Goal: Task Accomplishment & Management: Complete application form

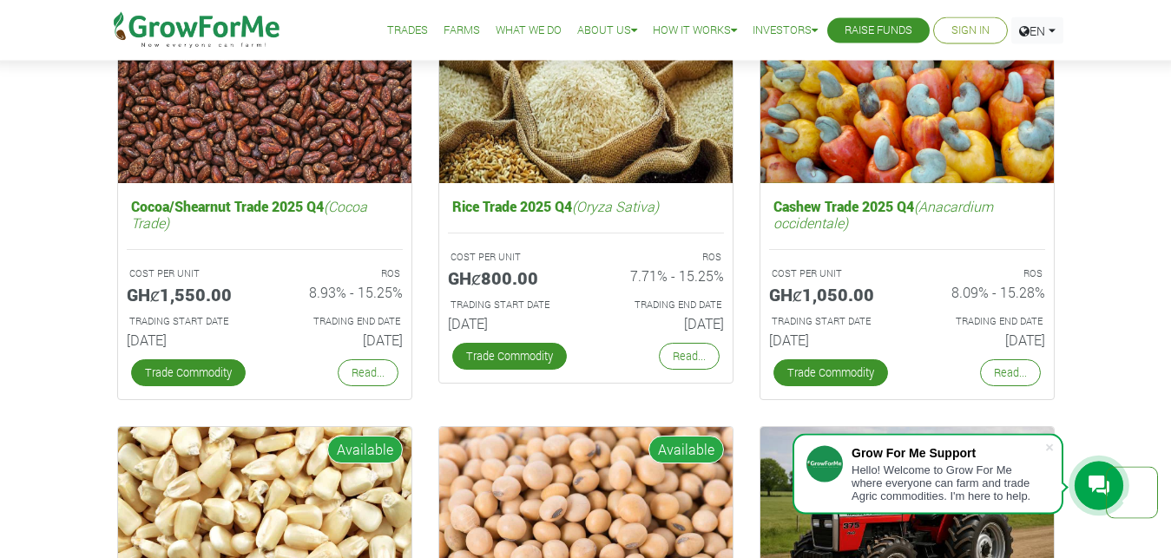
scroll to position [2451, 0]
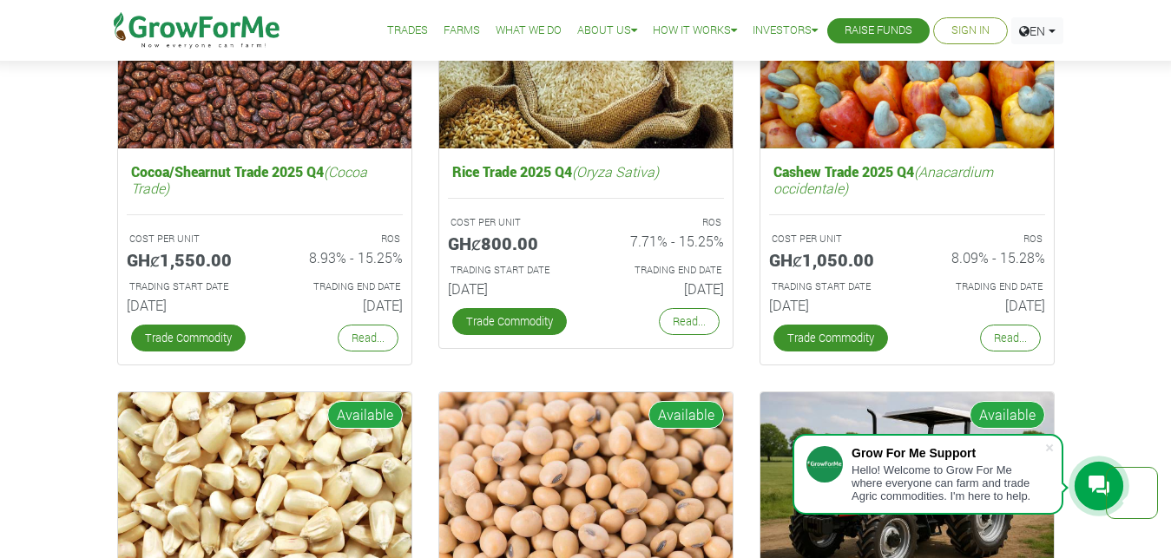
click at [965, 29] on link "Sign In" at bounding box center [971, 31] width 38 height 18
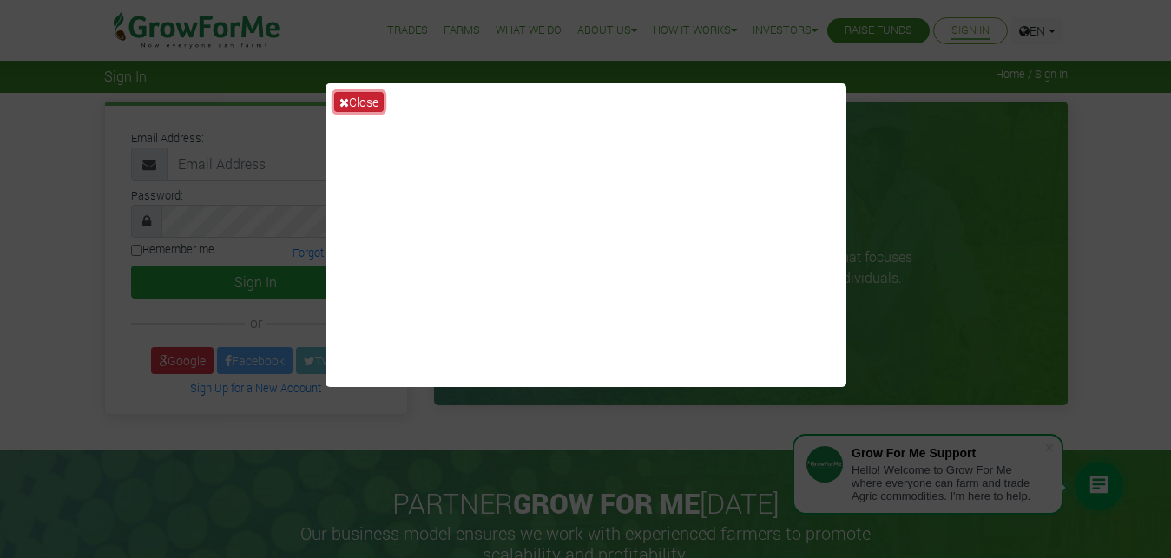
click at [350, 102] on button "Close" at bounding box center [358, 102] width 49 height 20
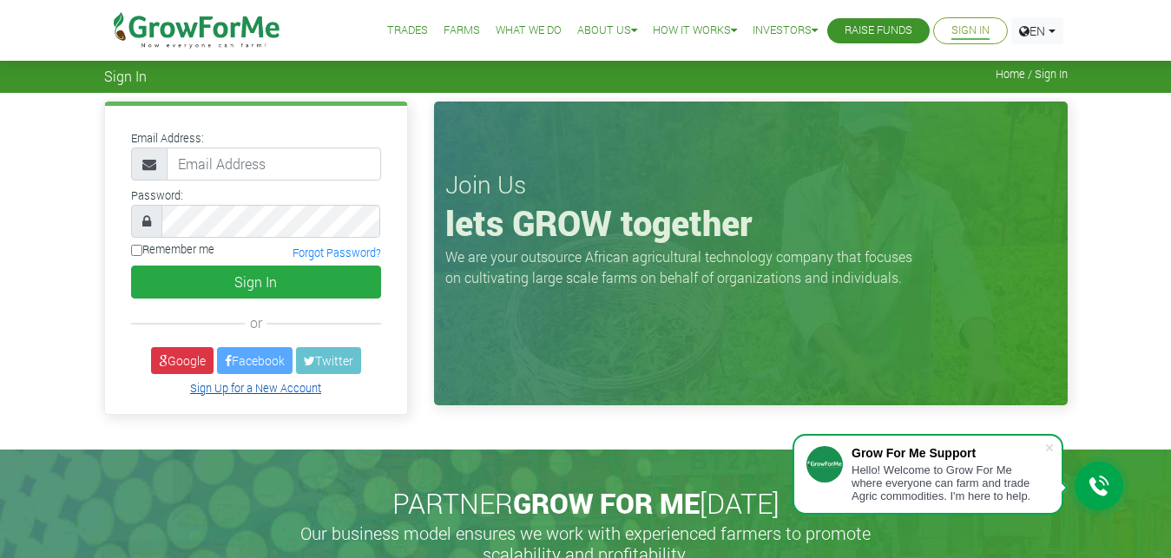
click at [248, 388] on link "Sign Up for a New Account" at bounding box center [255, 388] width 131 height 14
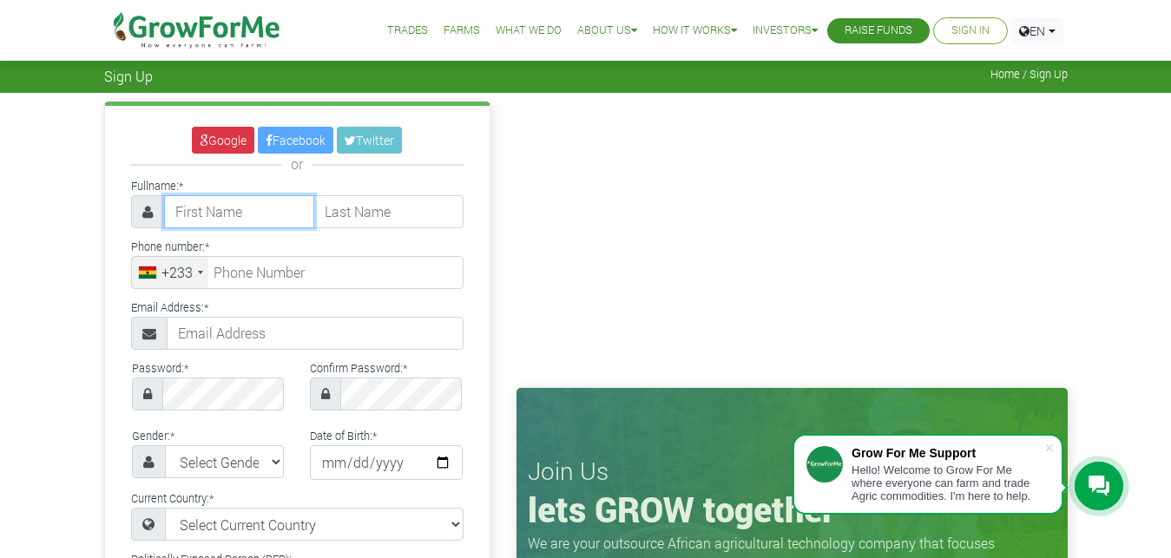
click at [261, 212] on input "text" at bounding box center [239, 211] width 150 height 33
click at [237, 213] on input "text" at bounding box center [239, 211] width 150 height 33
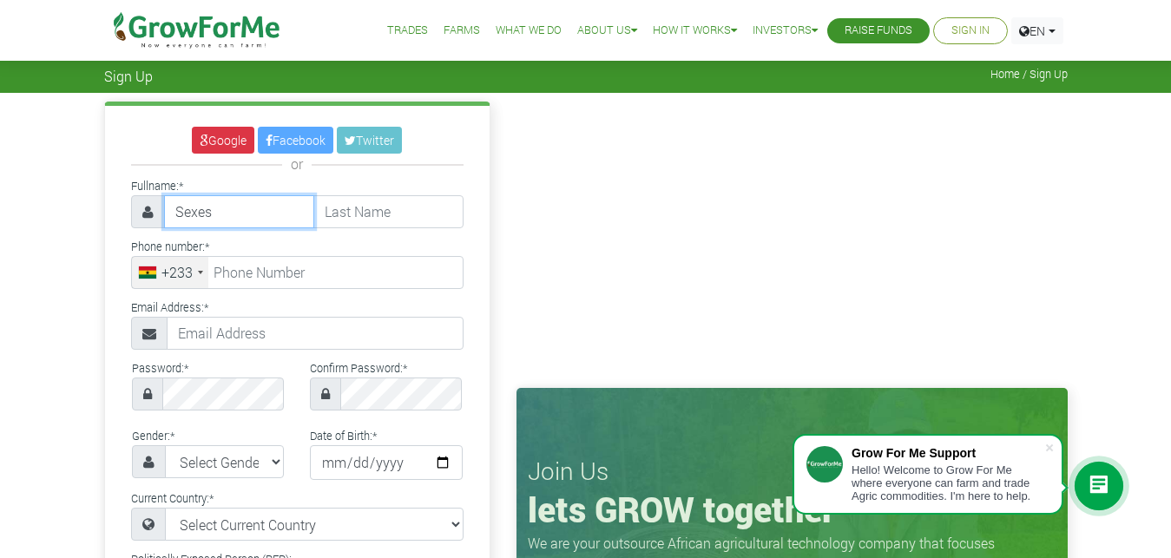
type input "Sexes"
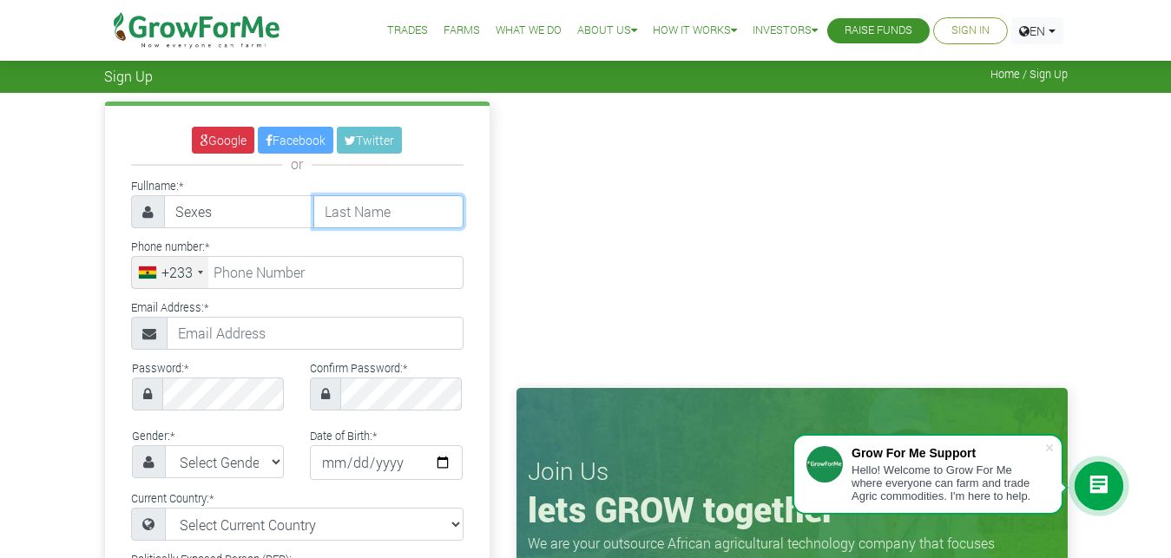
click at [368, 213] on input "text" at bounding box center [388, 211] width 150 height 33
type input "Abladey"
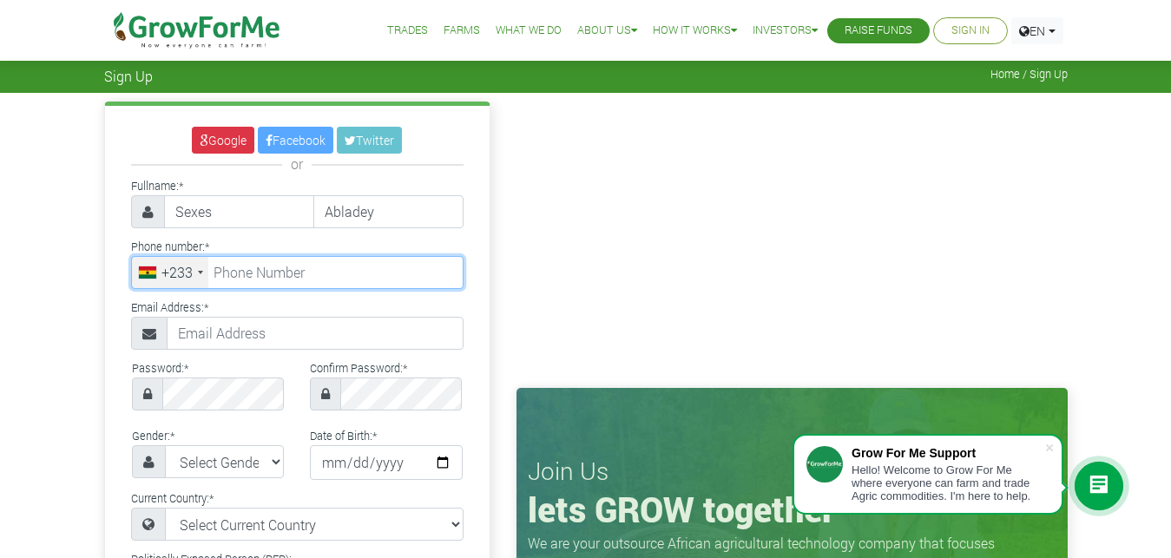
click at [333, 270] on input "tel" at bounding box center [297, 272] width 333 height 33
click at [339, 267] on input "55 235 34266" at bounding box center [297, 272] width 333 height 33
type input "55 235 3426"
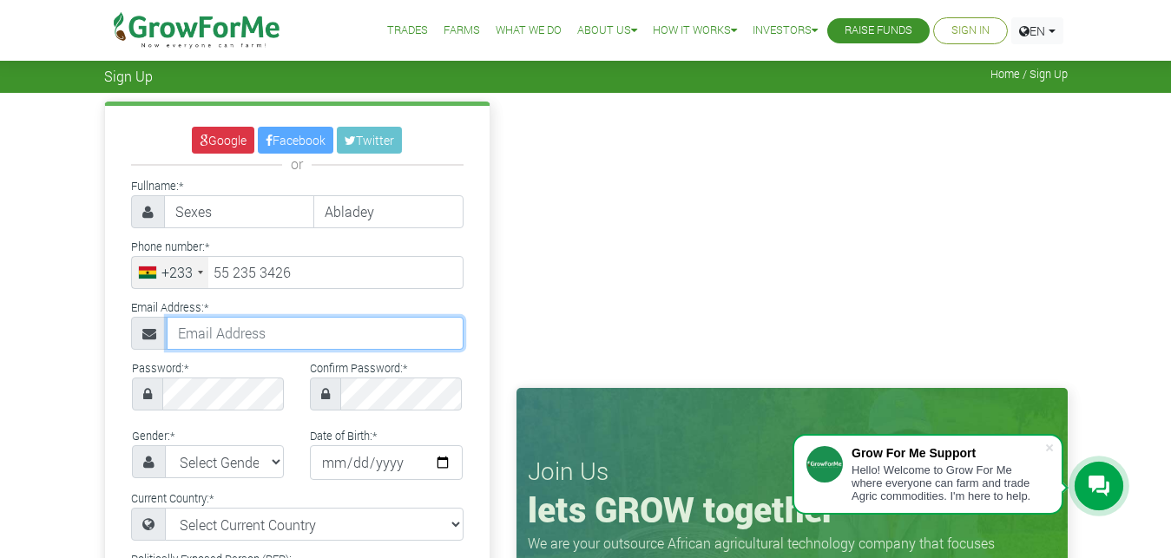
click at [287, 338] on input "text" at bounding box center [315, 333] width 297 height 33
type input "kingvybe1@gmail.com"
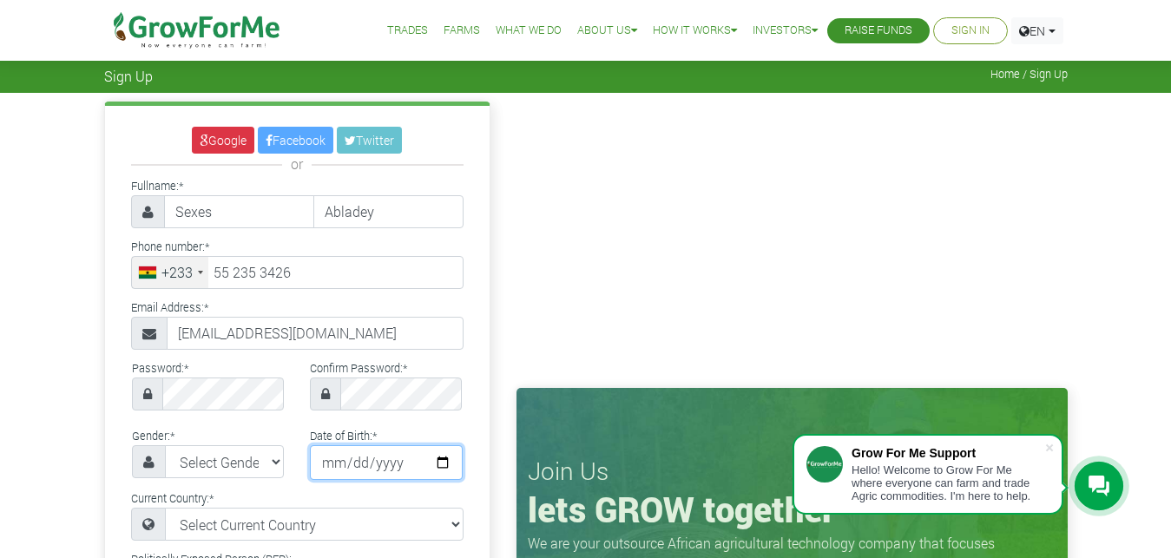
click at [415, 452] on input "date" at bounding box center [386, 462] width 153 height 35
click at [270, 461] on select "Select Gender Female Male" at bounding box center [225, 461] width 120 height 33
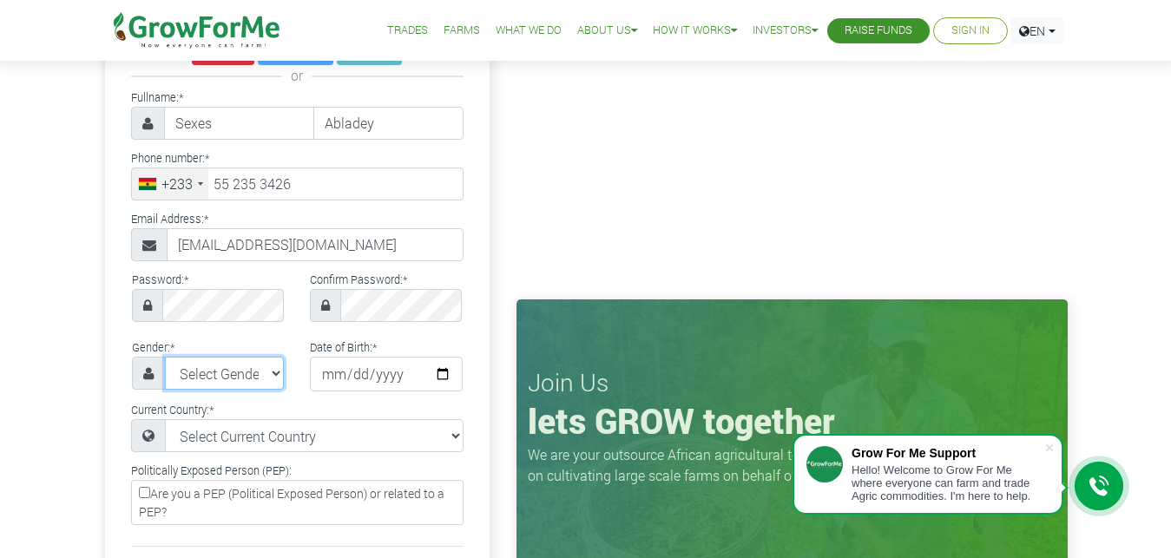
scroll to position [133, 0]
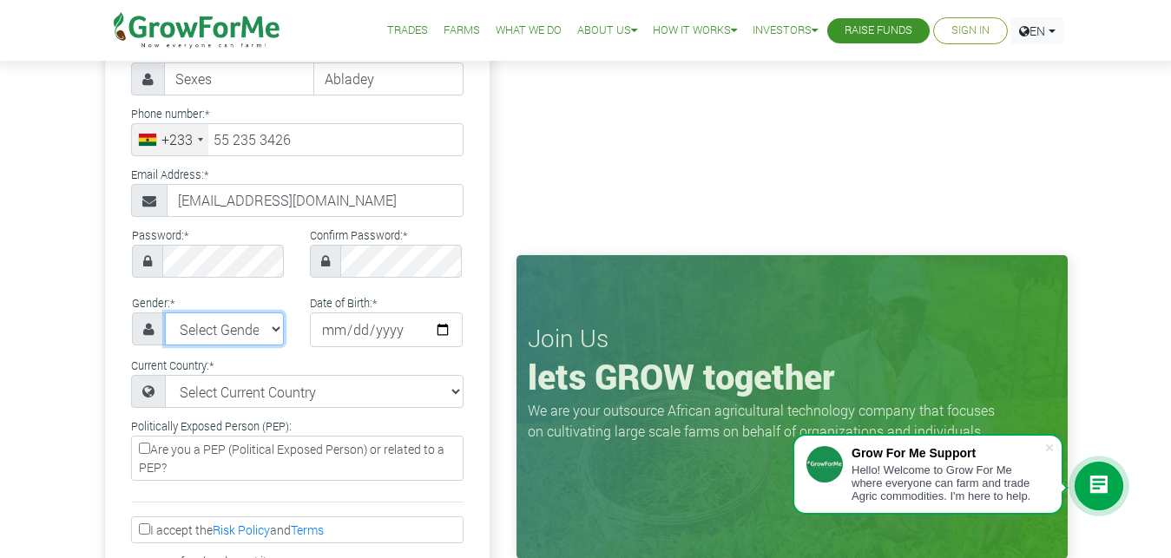
click at [165, 313] on select "Select Gender Female Male" at bounding box center [225, 329] width 120 height 33
select select "Male"
click option "Male" at bounding box center [0, 0] width 0 height 0
click at [340, 328] on input "date" at bounding box center [386, 330] width 153 height 35
type input "1994-11-13"
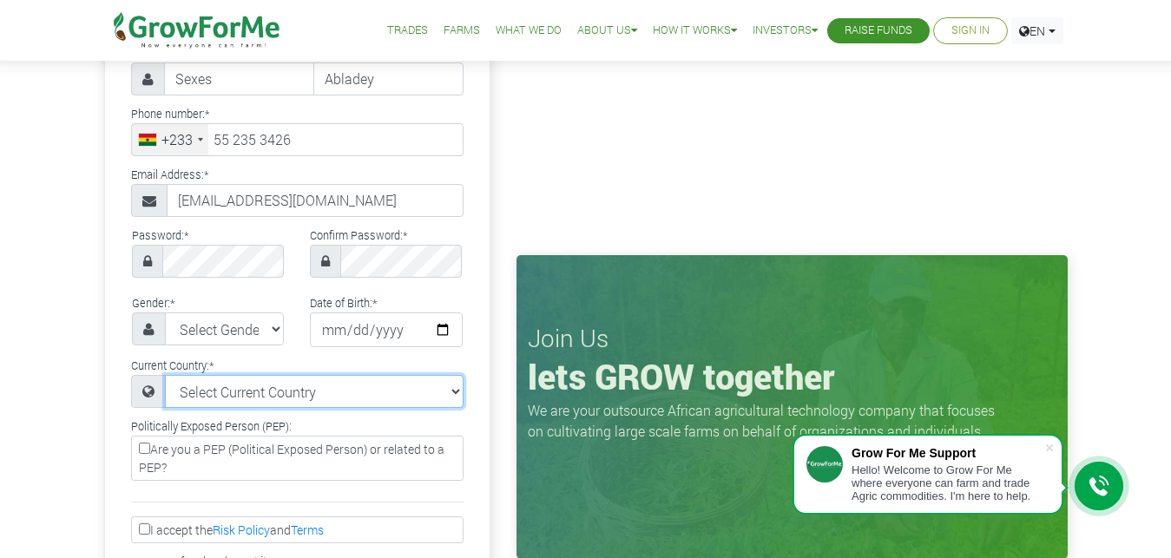
select select "Ghana"
click option "Ghana" at bounding box center [0, 0] width 0 height 0
click at [363, 387] on select "Select Current Country Afghanistan Albania Algeria American Samoa Andorra Angol…" at bounding box center [314, 391] width 299 height 33
click at [145, 524] on input "I accept the Risk Policy and Terms" at bounding box center [144, 529] width 11 height 11
checkbox input "true"
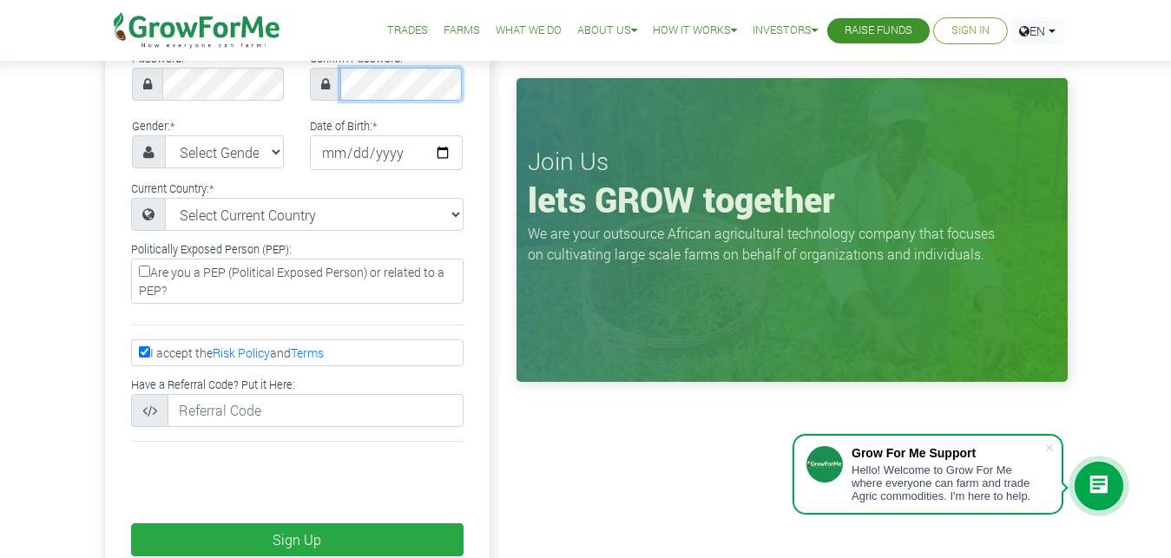
scroll to position [399, 0]
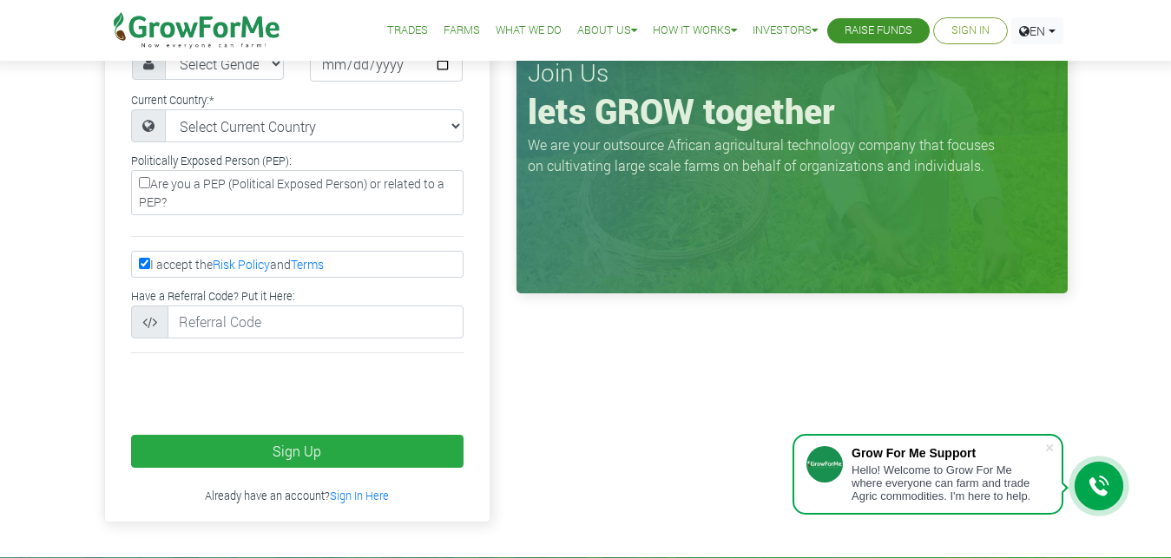
click at [637, 339] on div "Join Us lets GROW together We are your outsource African agricultural technolog…" at bounding box center [792, 117] width 577 height 828
click at [624, 381] on div "Join Us lets GROW together We are your outsource African agricultural technolog…" at bounding box center [792, 117] width 577 height 828
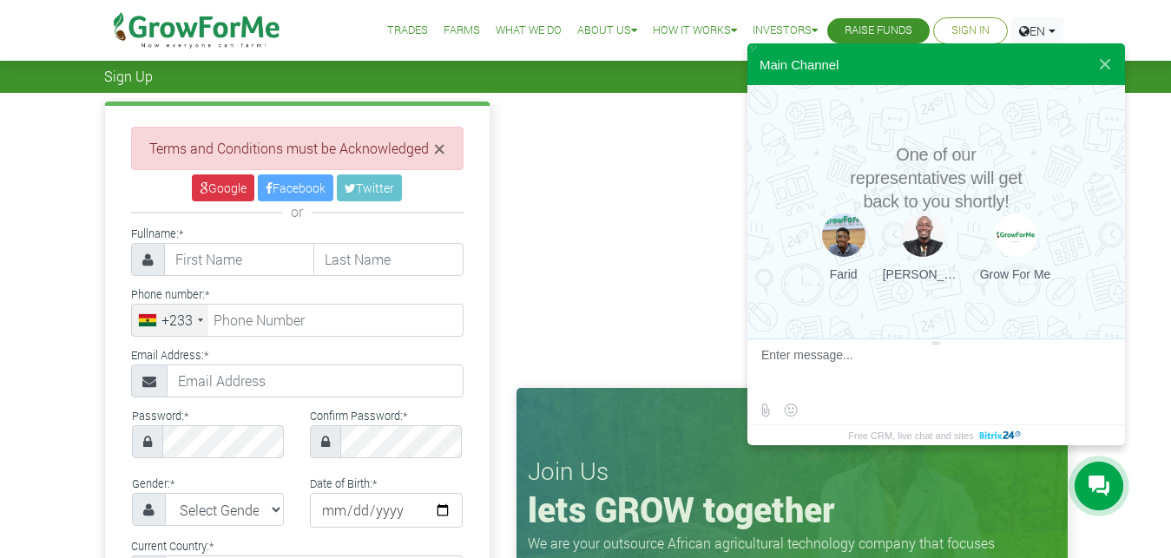
click at [1140, 19] on div "Trades Farms What We Do About Us Traction Our Vision Our Team Our Board Our Adv…" at bounding box center [585, 30] width 1197 height 61
click at [1107, 63] on button at bounding box center [1105, 64] width 31 height 42
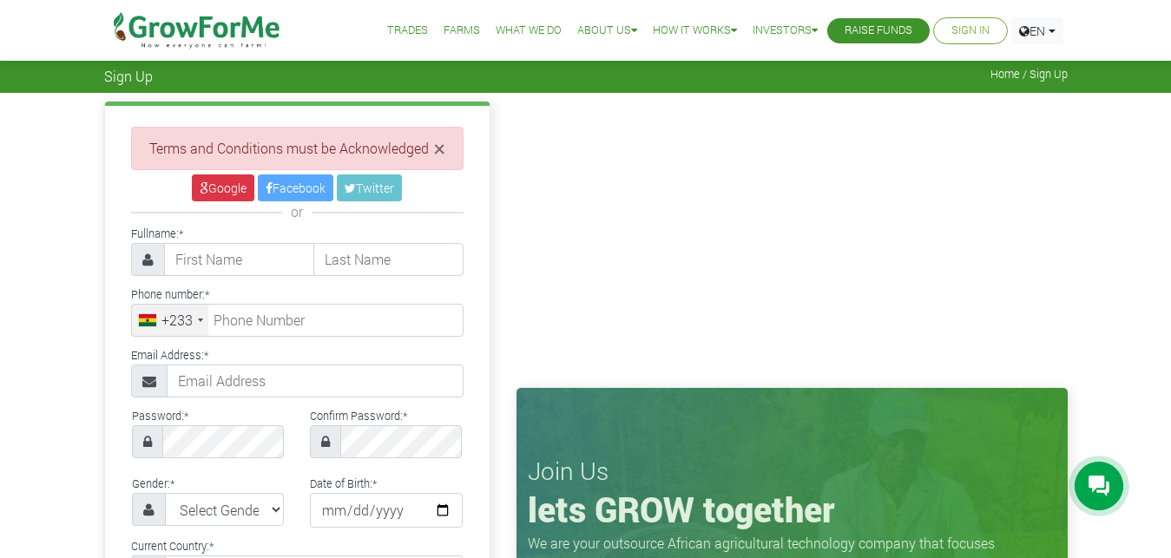
click at [980, 30] on link "Sign In" at bounding box center [971, 31] width 38 height 18
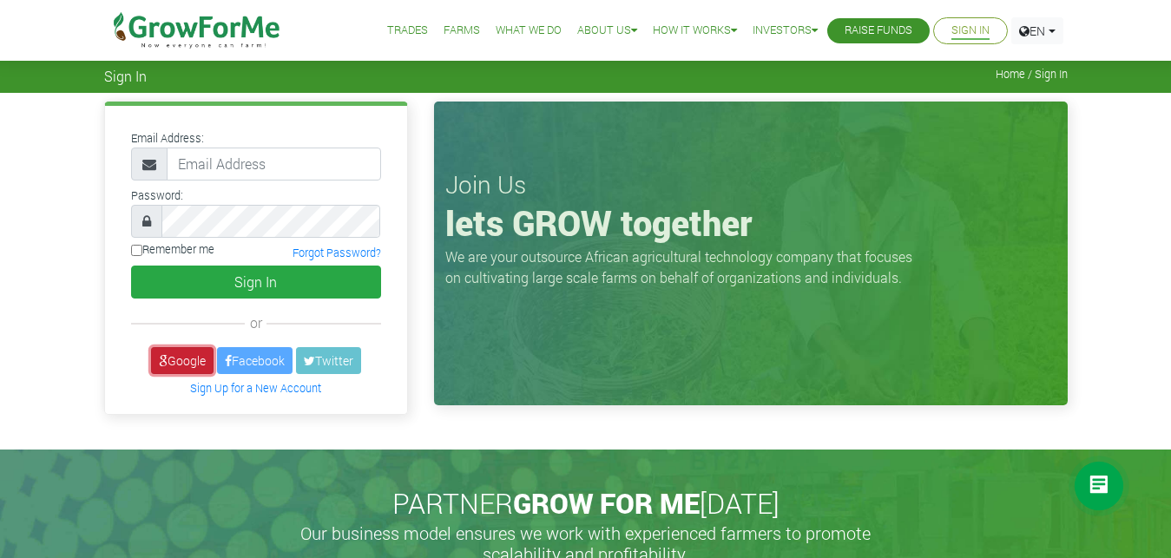
click at [190, 359] on link "Google" at bounding box center [182, 360] width 63 height 27
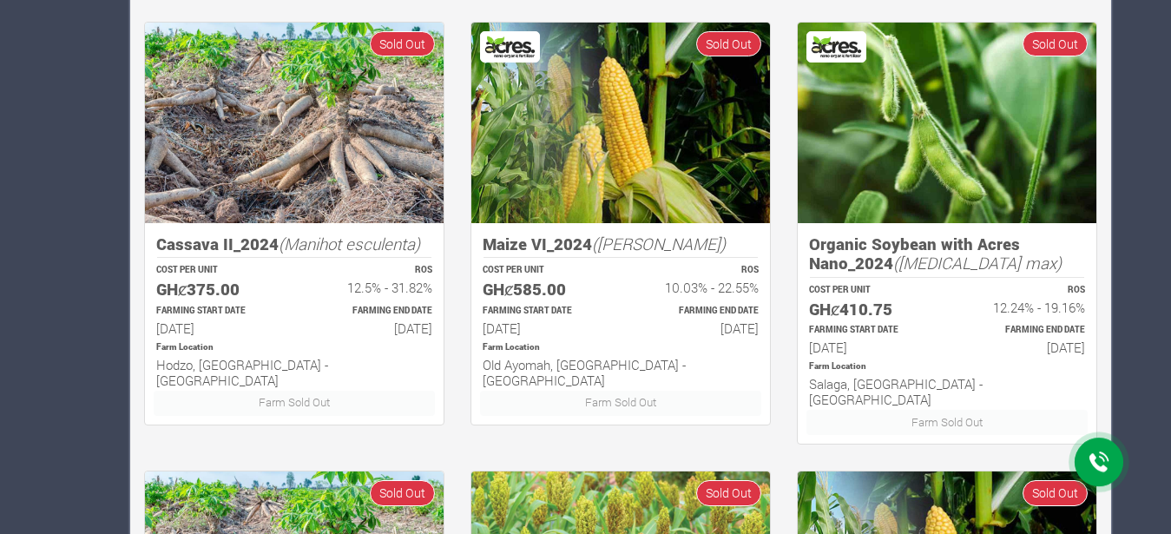
scroll to position [886, 0]
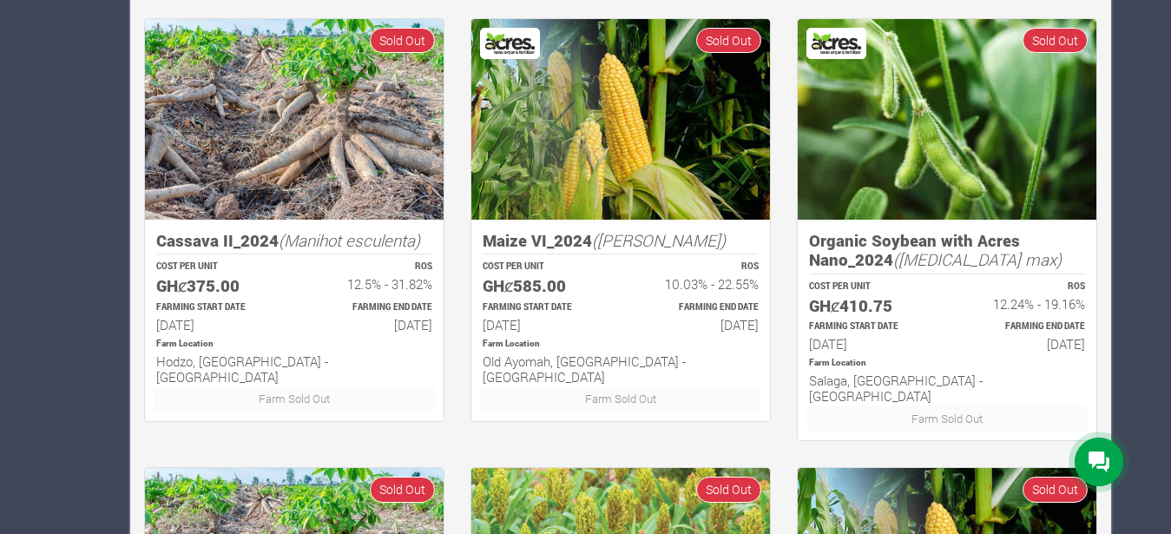
drag, startPoint x: 1177, startPoint y: 524, endPoint x: 1184, endPoint y: 496, distance: 28.6
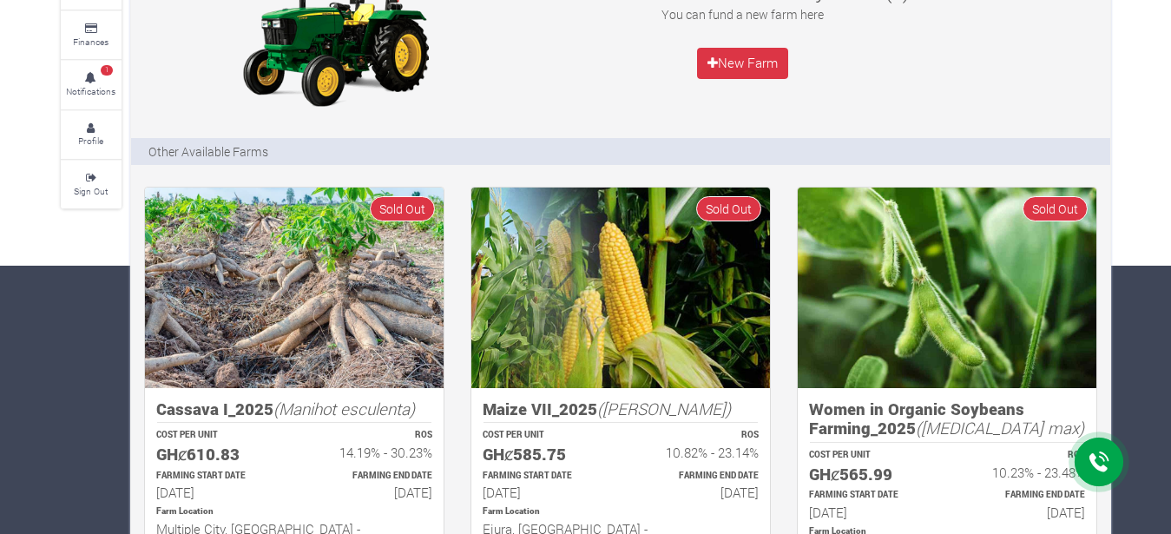
scroll to position [0, 0]
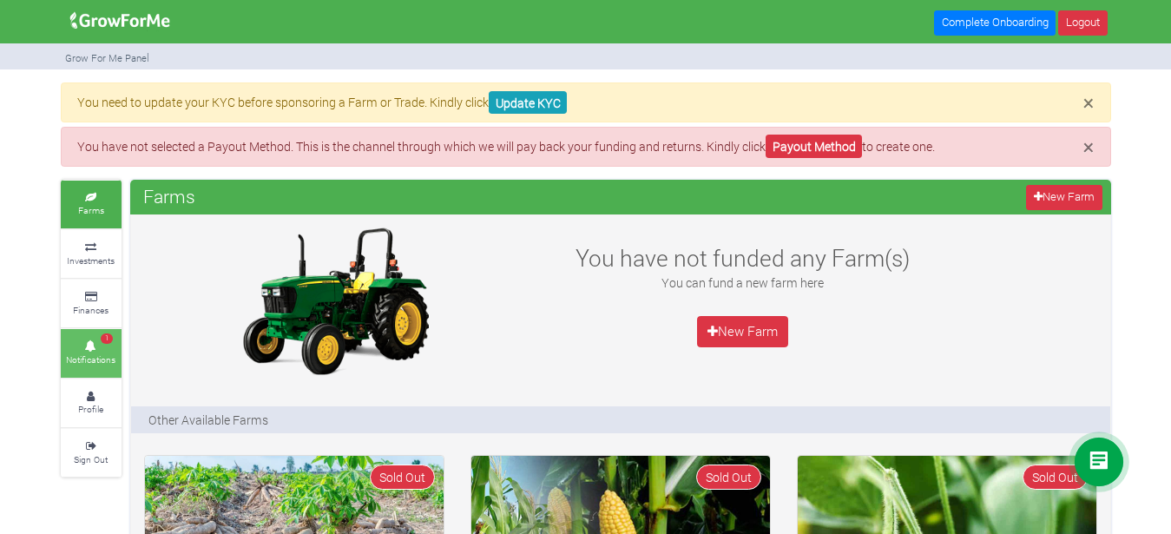
click at [101, 352] on link "1 Notifications" at bounding box center [91, 353] width 61 height 48
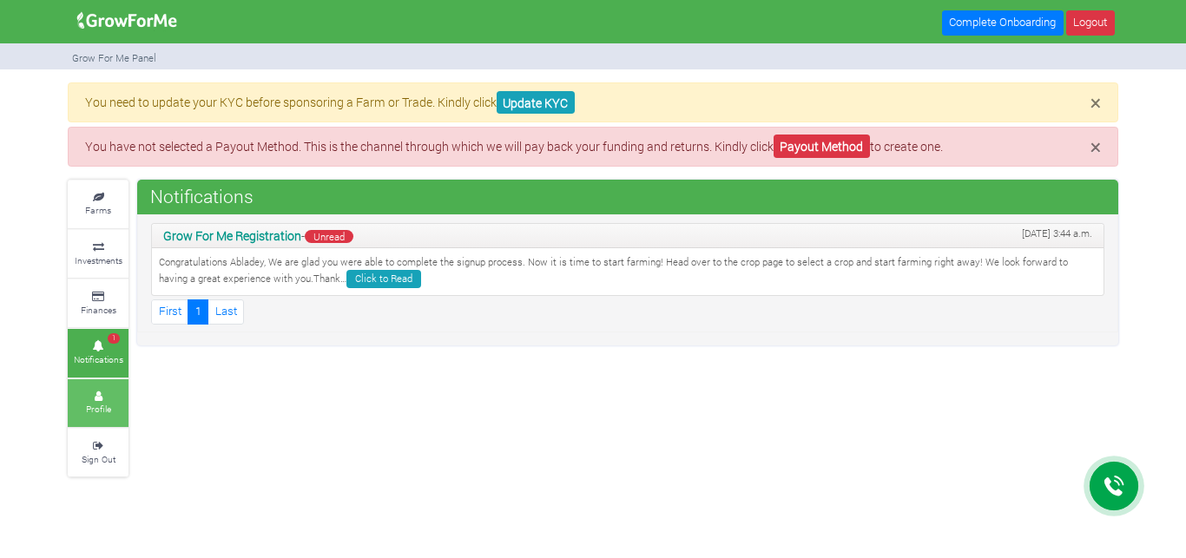
click at [103, 392] on icon at bounding box center [98, 396] width 52 height 9
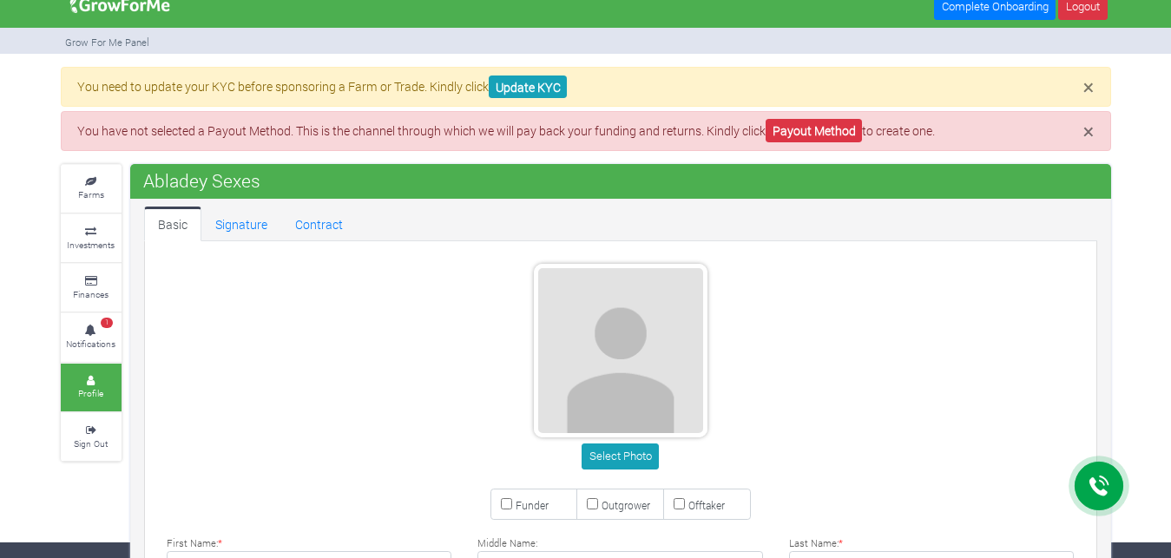
scroll to position [2, 0]
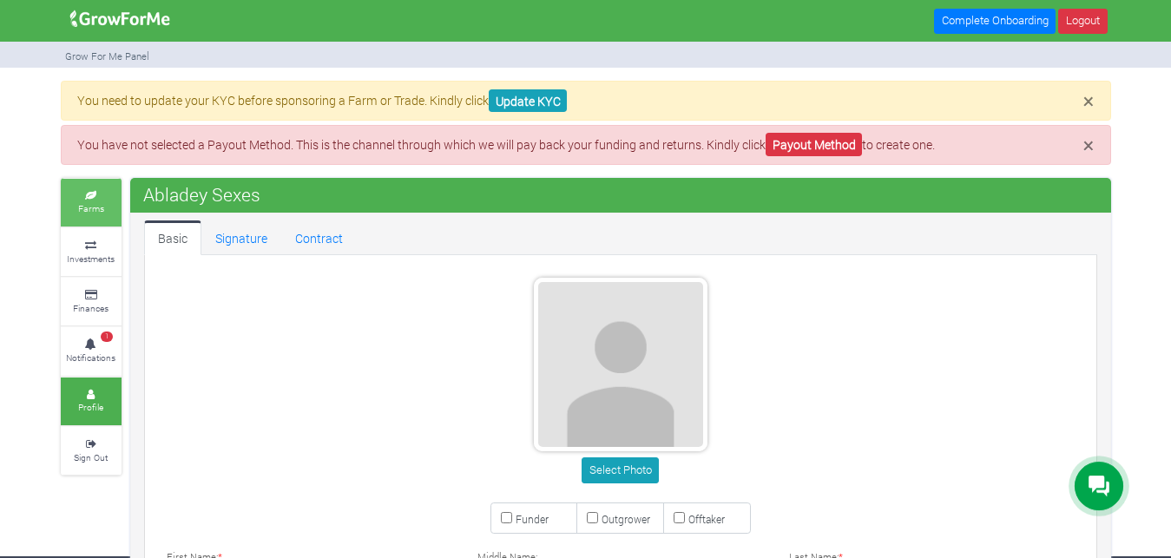
click at [84, 197] on icon at bounding box center [91, 196] width 52 height 9
